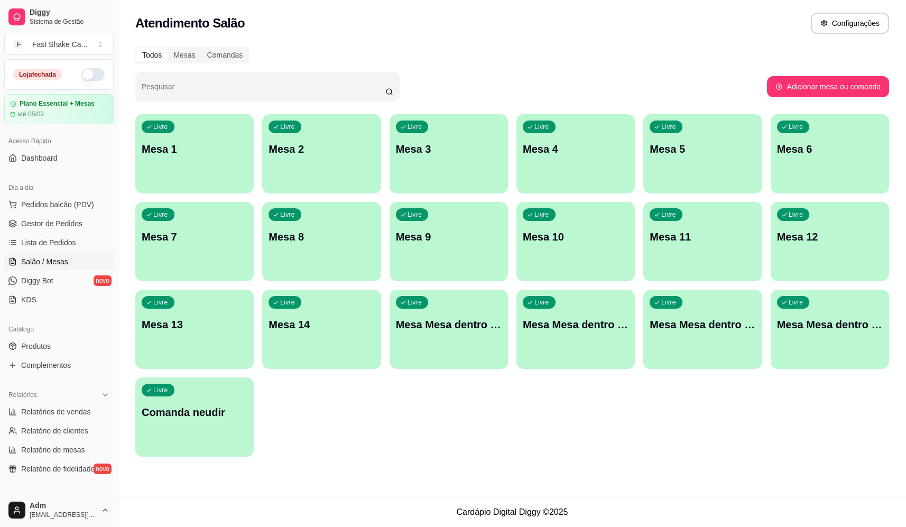
click at [87, 70] on button "button" at bounding box center [92, 74] width 23 height 13
click at [75, 203] on span "Pedidos balcão (PDV)" at bounding box center [57, 204] width 73 height 11
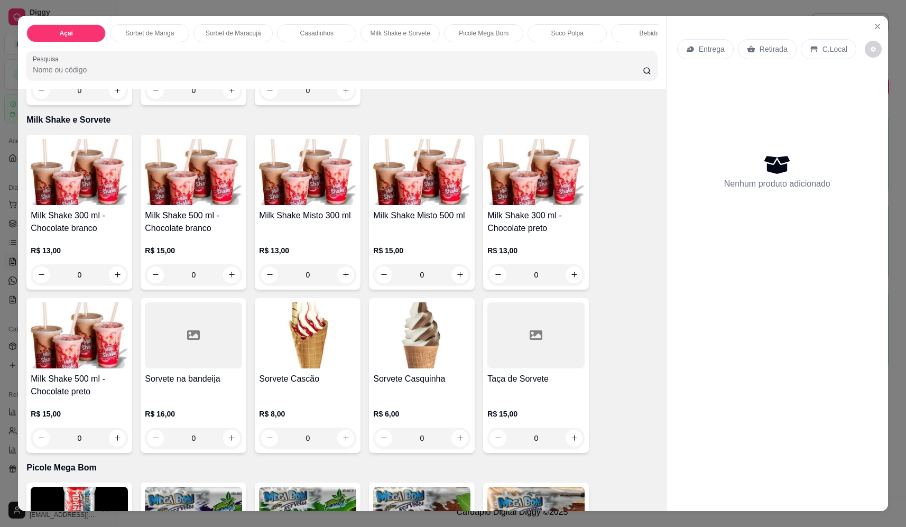
scroll to position [1057, 0]
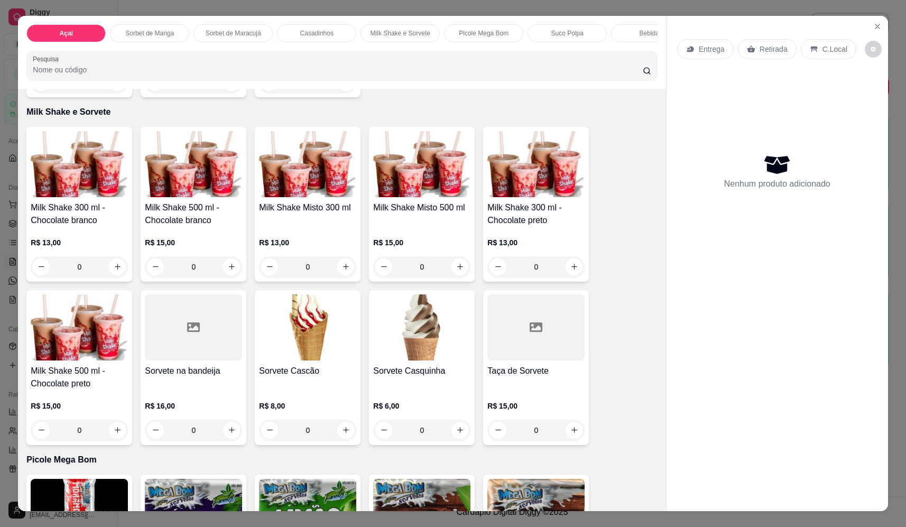
click at [462, 274] on div "0" at bounding box center [421, 266] width 97 height 21
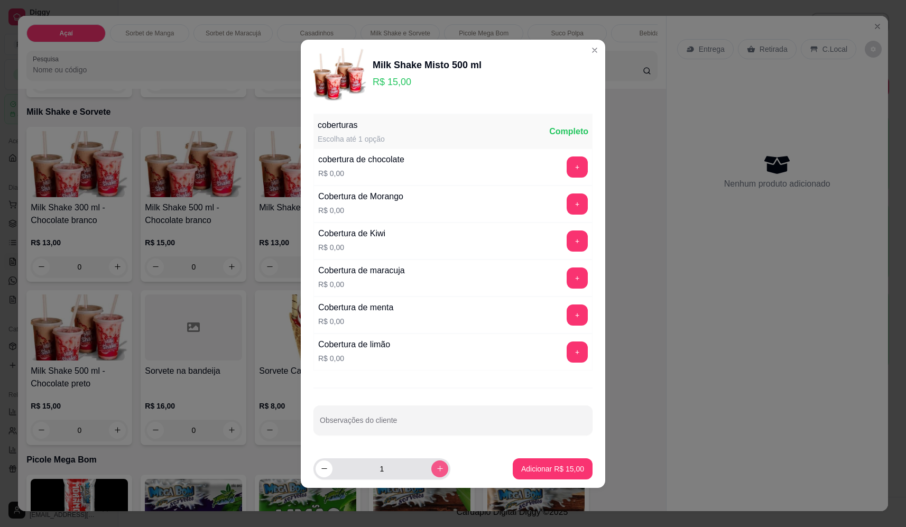
click at [435, 463] on button "increase-product-quantity" at bounding box center [439, 468] width 17 height 17
click at [435, 463] on button "increase-product-quantity" at bounding box center [439, 468] width 16 height 16
type input "4"
click at [562, 466] on p "Adicionar R$ 60,00" at bounding box center [552, 468] width 63 height 11
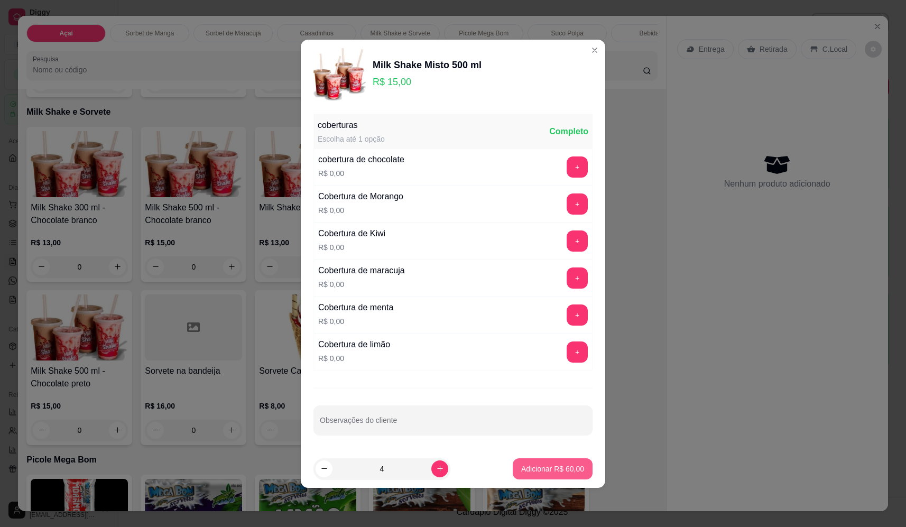
type input "4"
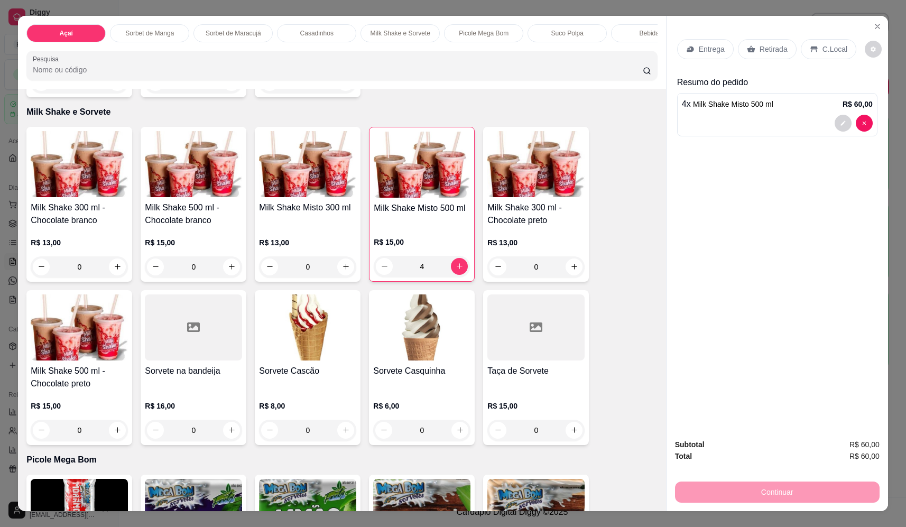
click at [710, 41] on div "Entrega" at bounding box center [705, 49] width 57 height 20
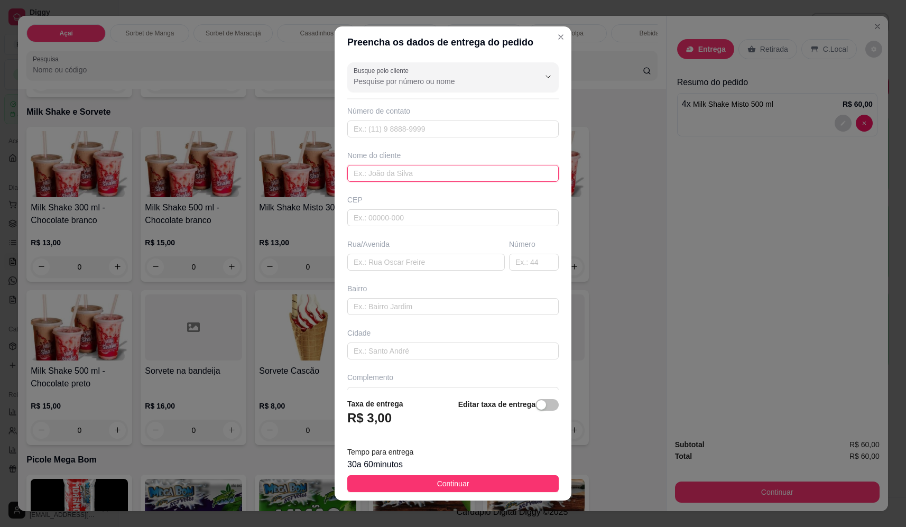
click at [420, 174] on input "text" at bounding box center [452, 173] width 211 height 17
type input "bia"
click at [431, 275] on div "Busque pelo cliente Número de contato Nome do cliente bia CEP Rua/[GEOGRAPHIC_D…" at bounding box center [452, 223] width 237 height 331
click at [433, 270] on input "text" at bounding box center [425, 262] width 157 height 17
type input "[PERSON_NAME]"
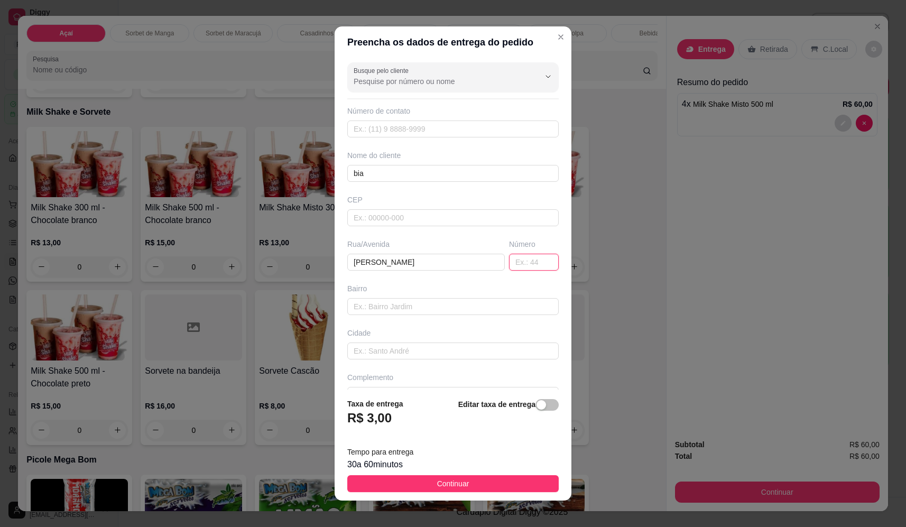
drag, startPoint x: 515, startPoint y: 260, endPoint x: 518, endPoint y: 268, distance: 8.4
click at [517, 260] on input "text" at bounding box center [534, 262] width 50 height 17
type input "1911"
click at [477, 486] on button "Continuar" at bounding box center [452, 483] width 211 height 17
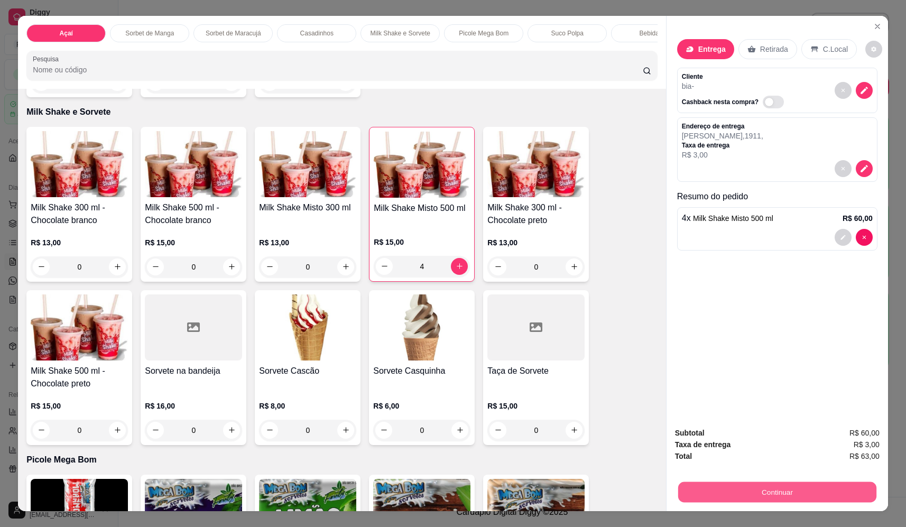
click at [782, 492] on button "Continuar" at bounding box center [777, 492] width 198 height 21
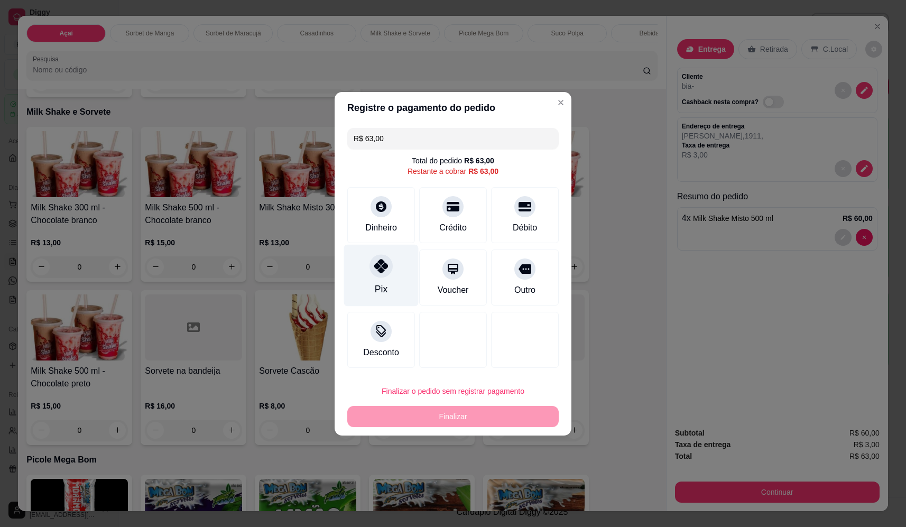
click at [390, 281] on div "Pix" at bounding box center [381, 275] width 75 height 62
type input "R$ 0,00"
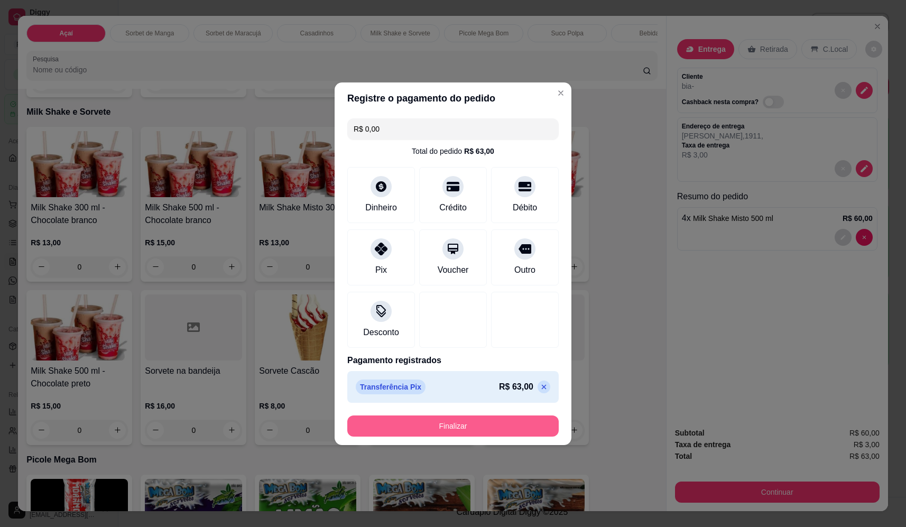
click at [439, 421] on button "Finalizar" at bounding box center [452, 425] width 211 height 21
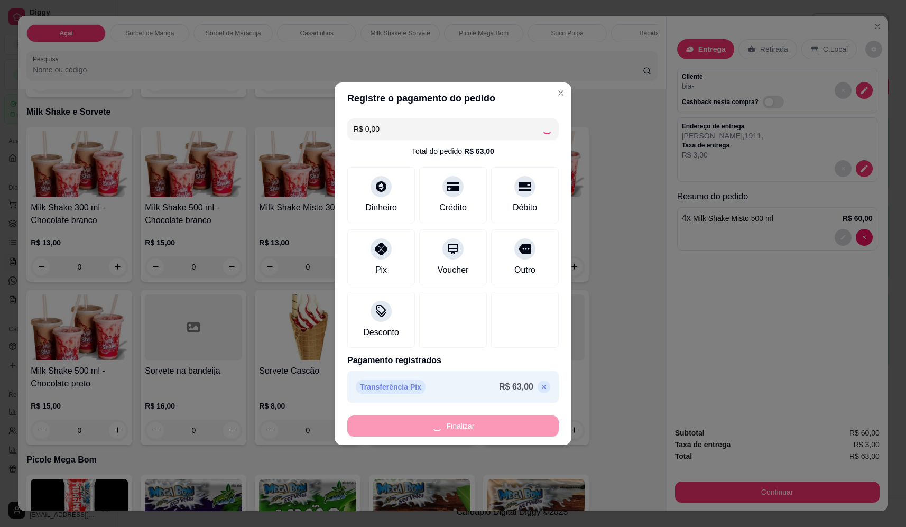
type input "0"
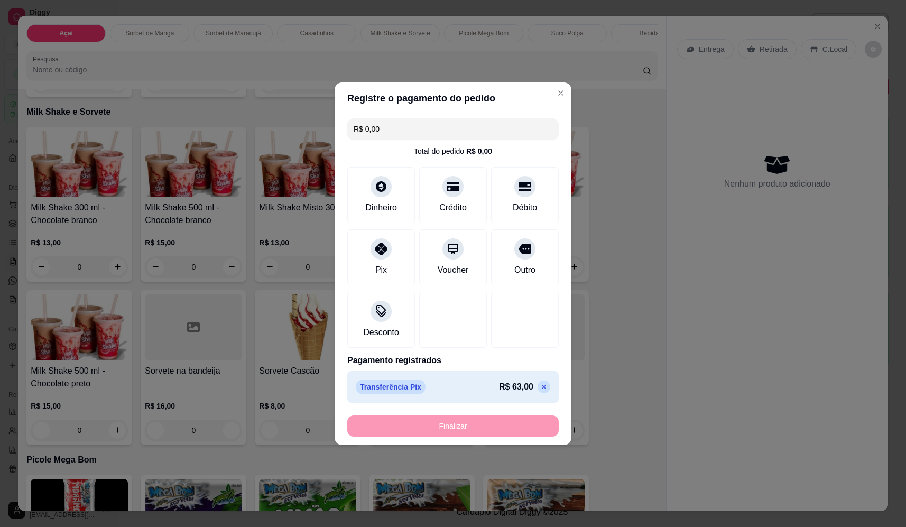
type input "-R$ 63,00"
